Goal: Find specific page/section: Find specific page/section

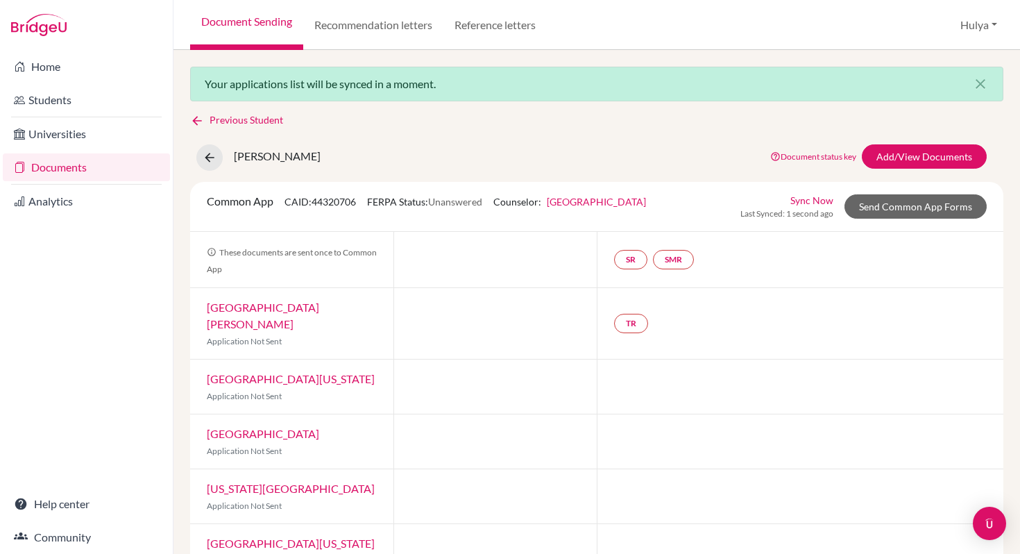
scroll to position [24, 0]
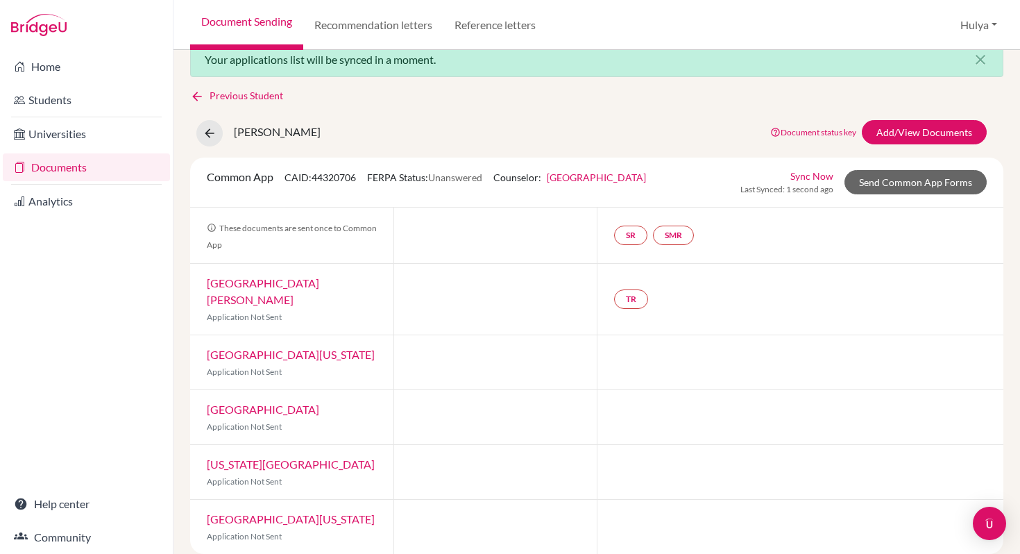
click at [249, 105] on div "Previous Student [PERSON_NAME] Document status key TR Requirement. Document not…" at bounding box center [597, 321] width 814 height 466
click at [79, 90] on link "Students" at bounding box center [86, 100] width 167 height 28
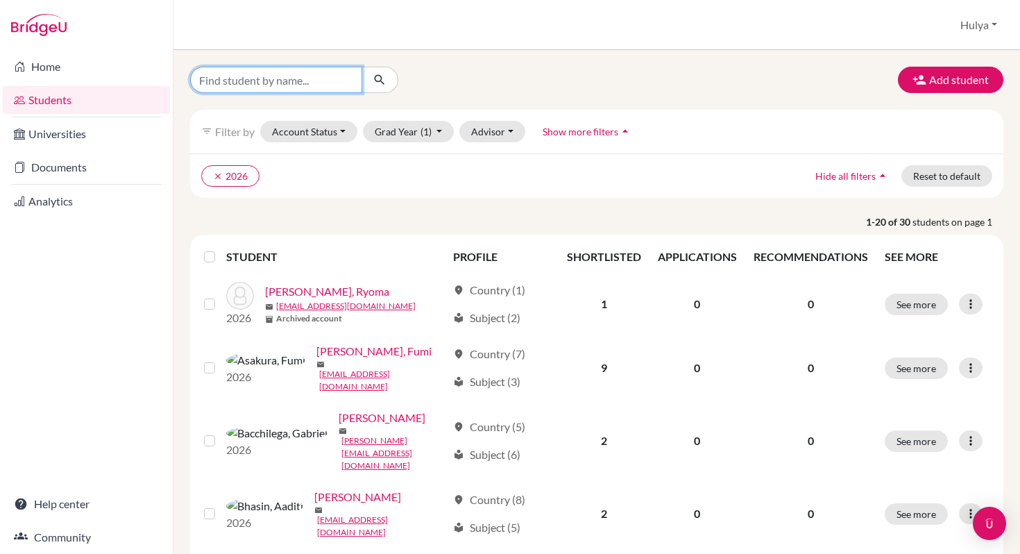
click at [278, 77] on input "Find student by name..." at bounding box center [276, 80] width 172 height 26
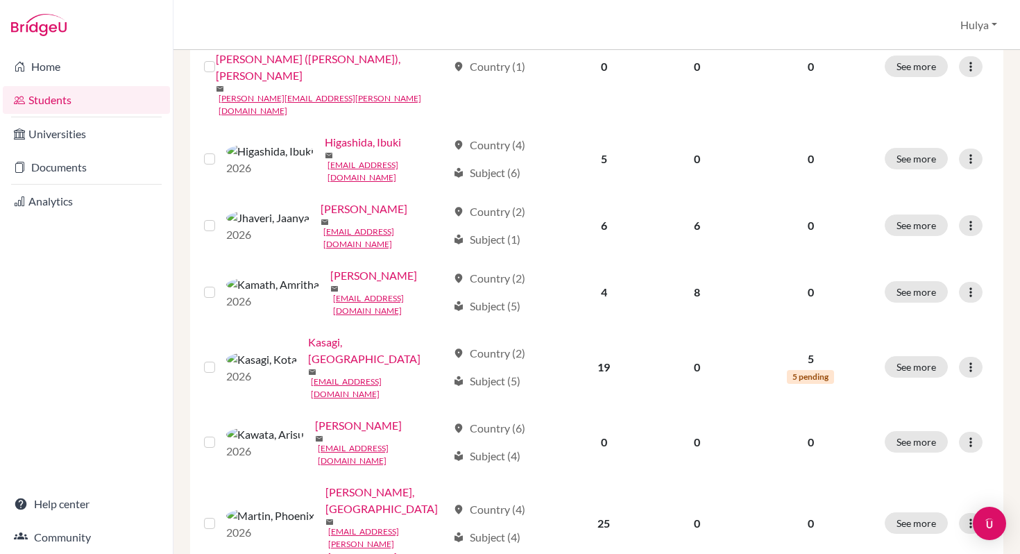
scroll to position [1034, 0]
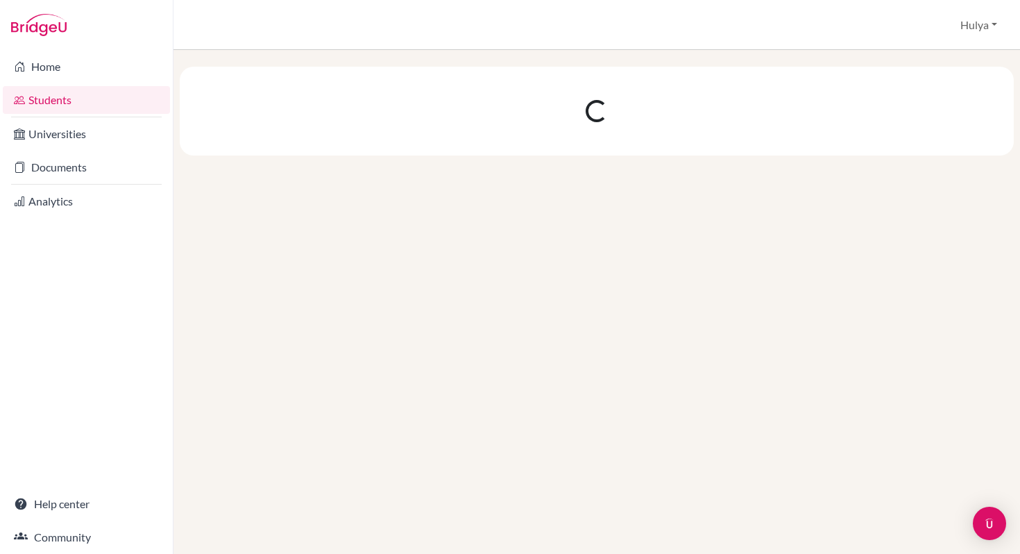
scroll to position [0, 0]
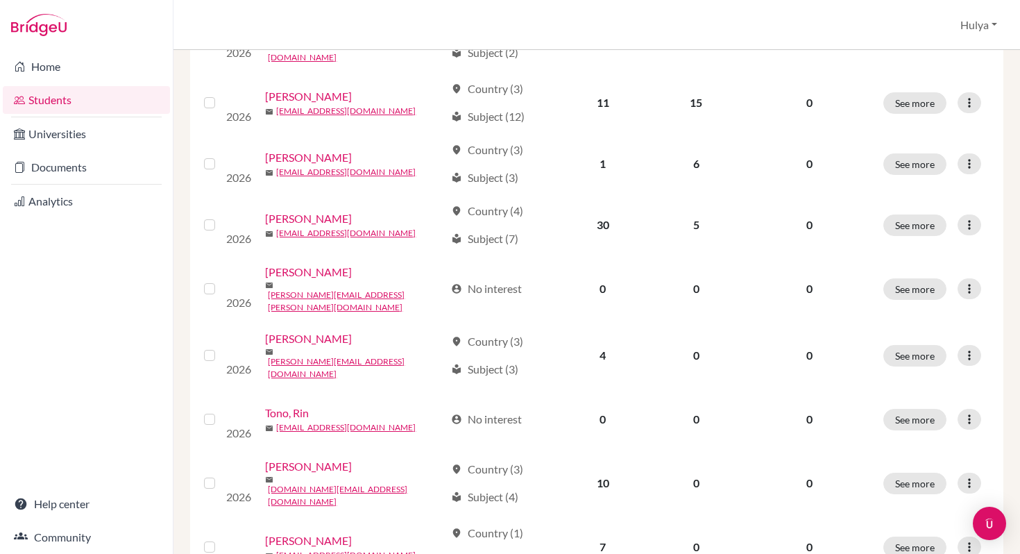
scroll to position [423, 0]
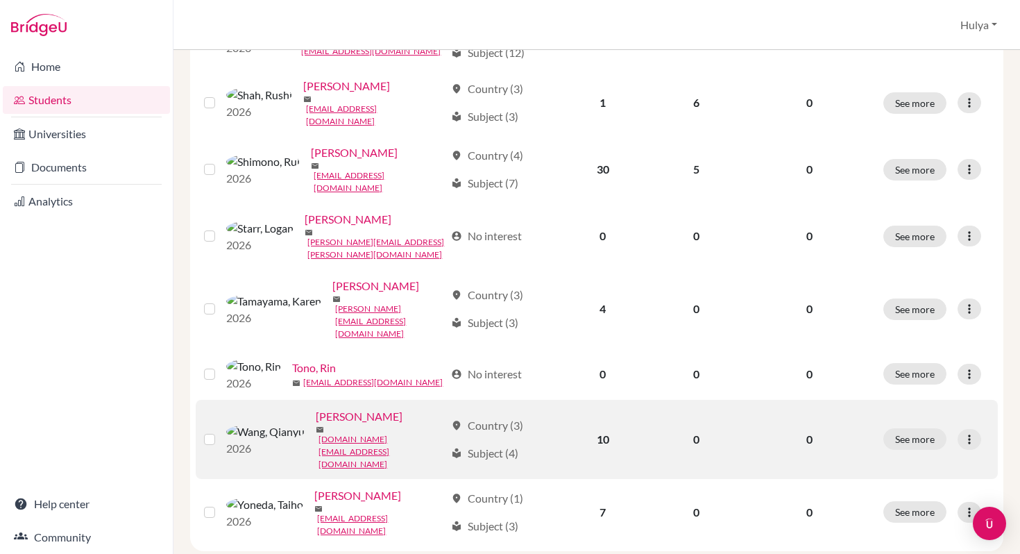
click at [316, 408] on link "Wang, Qianyu" at bounding box center [359, 416] width 87 height 17
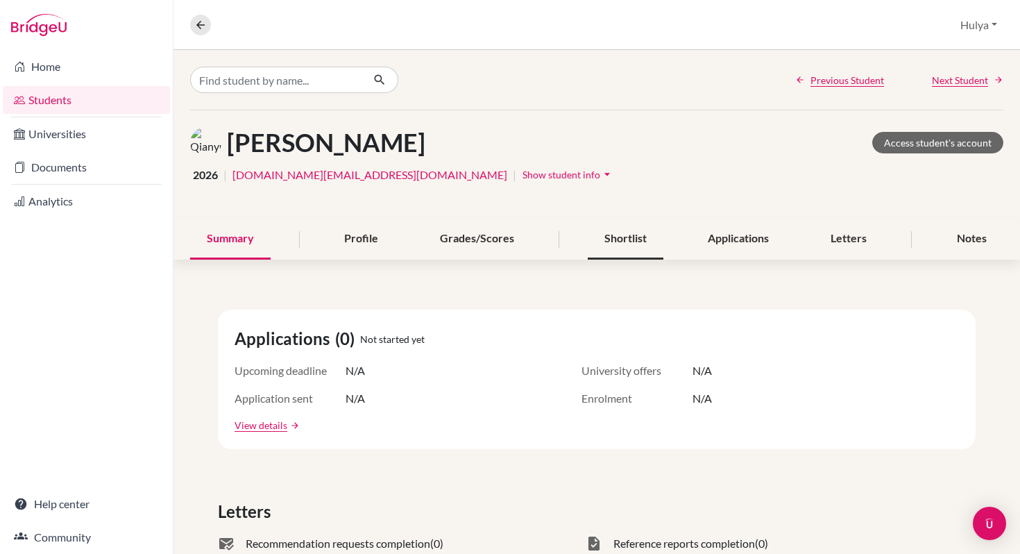
click at [628, 221] on div "Shortlist" at bounding box center [626, 239] width 76 height 41
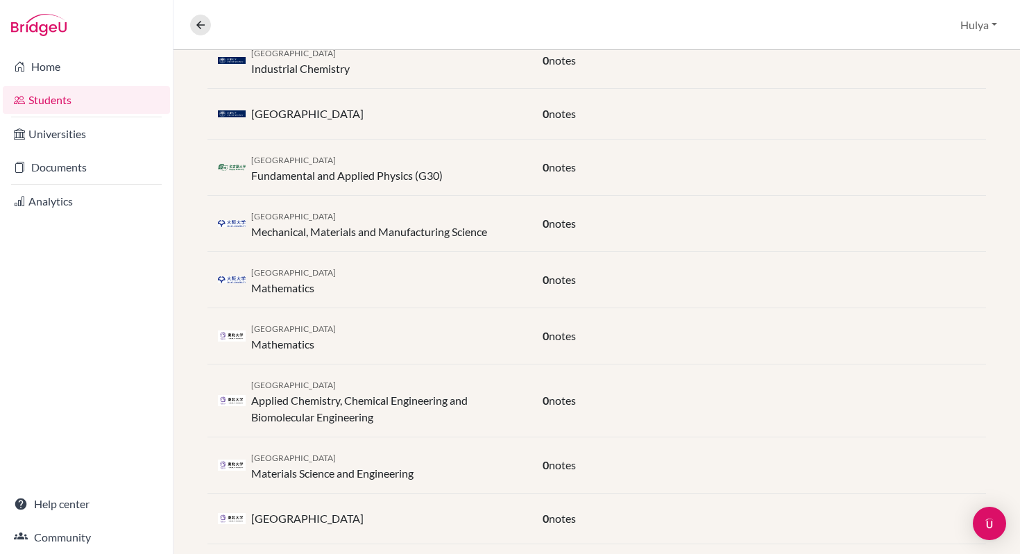
scroll to position [406, 0]
